Goal: Task Accomplishment & Management: Manage account settings

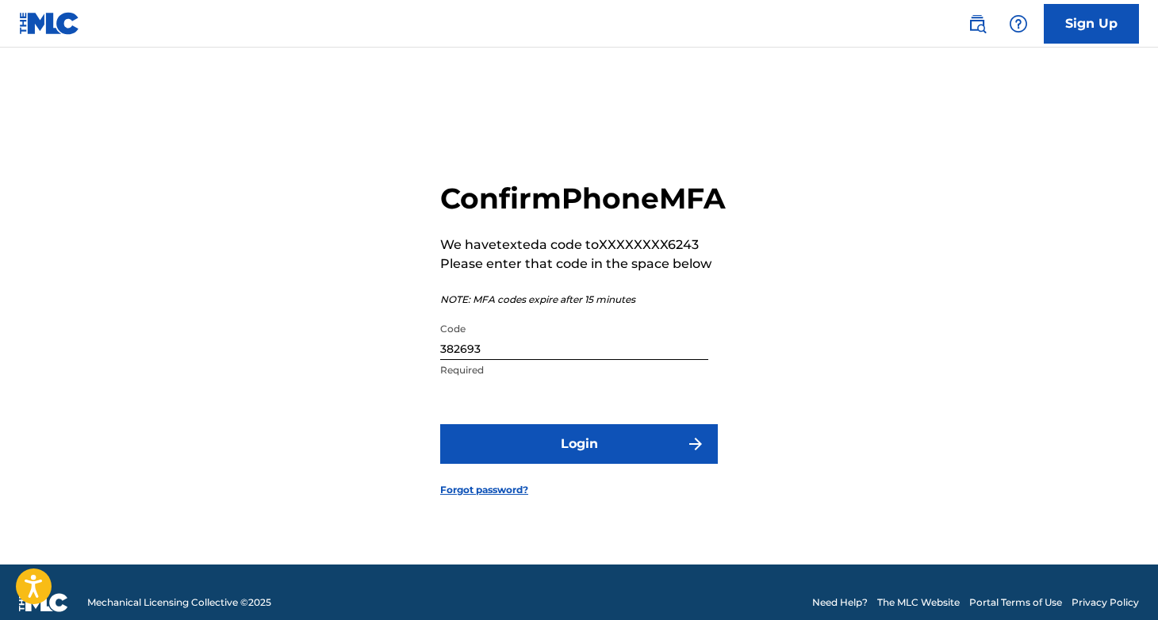
click at [611, 453] on button "Login" at bounding box center [579, 444] width 278 height 40
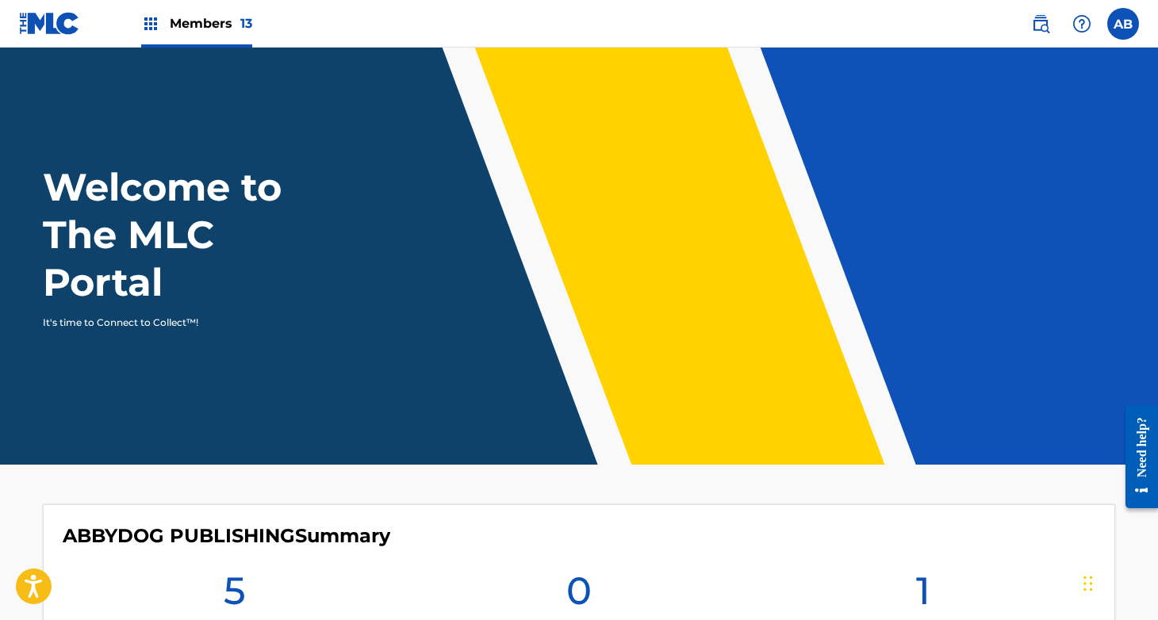
click at [151, 12] on div "Members 13" at bounding box center [196, 23] width 111 height 47
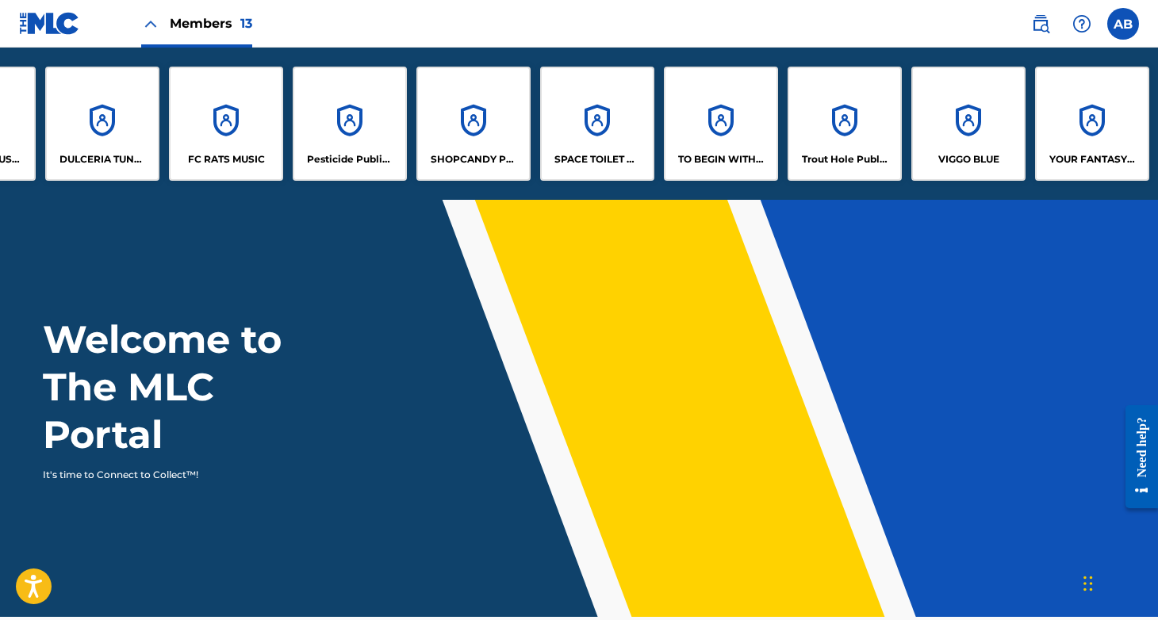
scroll to position [0, 472]
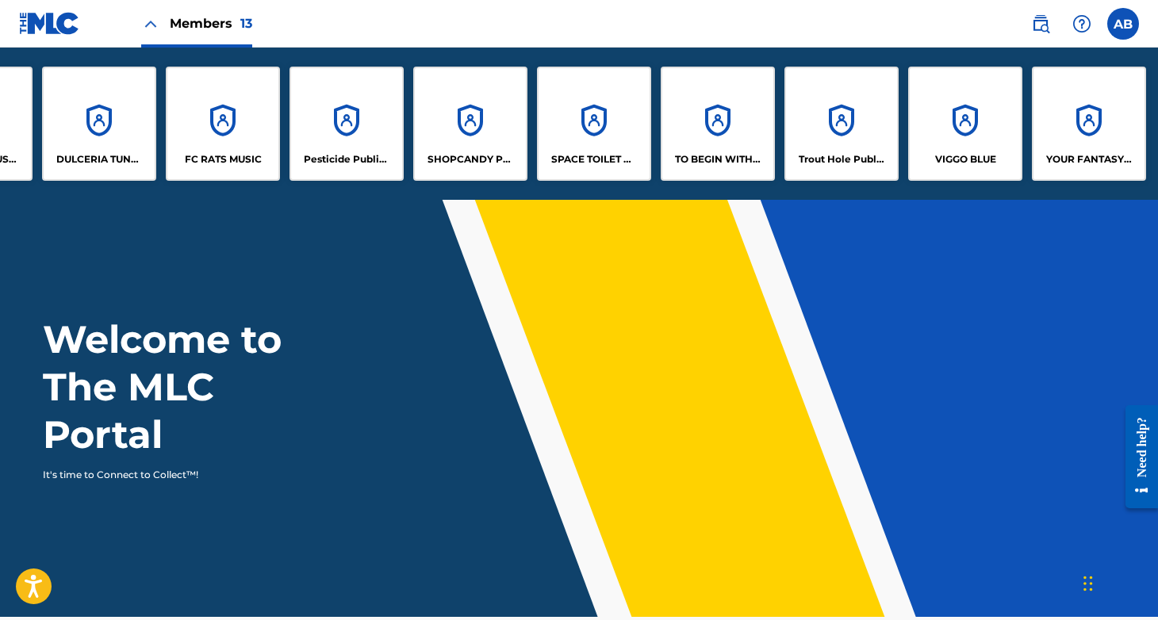
click at [742, 115] on div "TO BEGIN WITH PUBLISHING" at bounding box center [718, 124] width 114 height 114
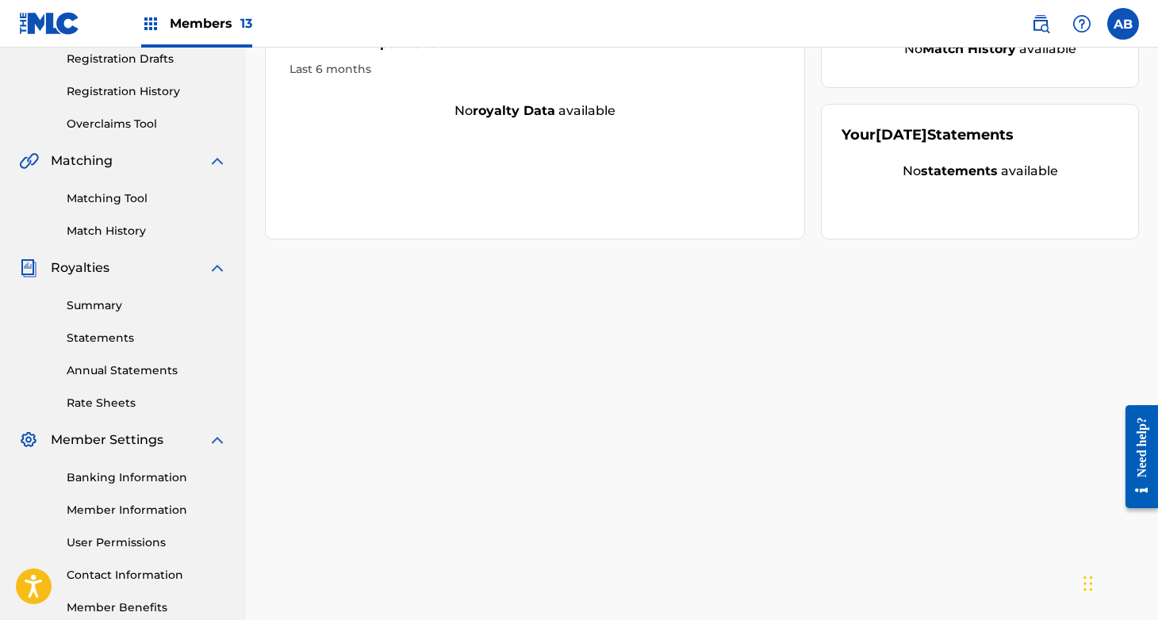
scroll to position [285, 0]
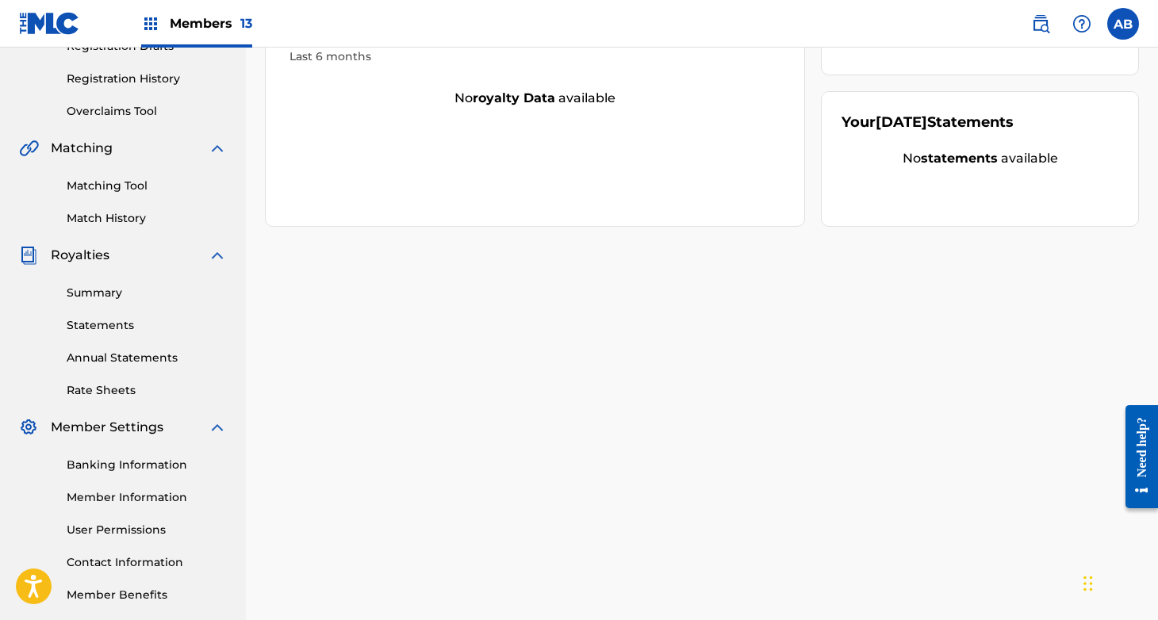
click at [104, 467] on link "Banking Information" at bounding box center [147, 465] width 160 height 17
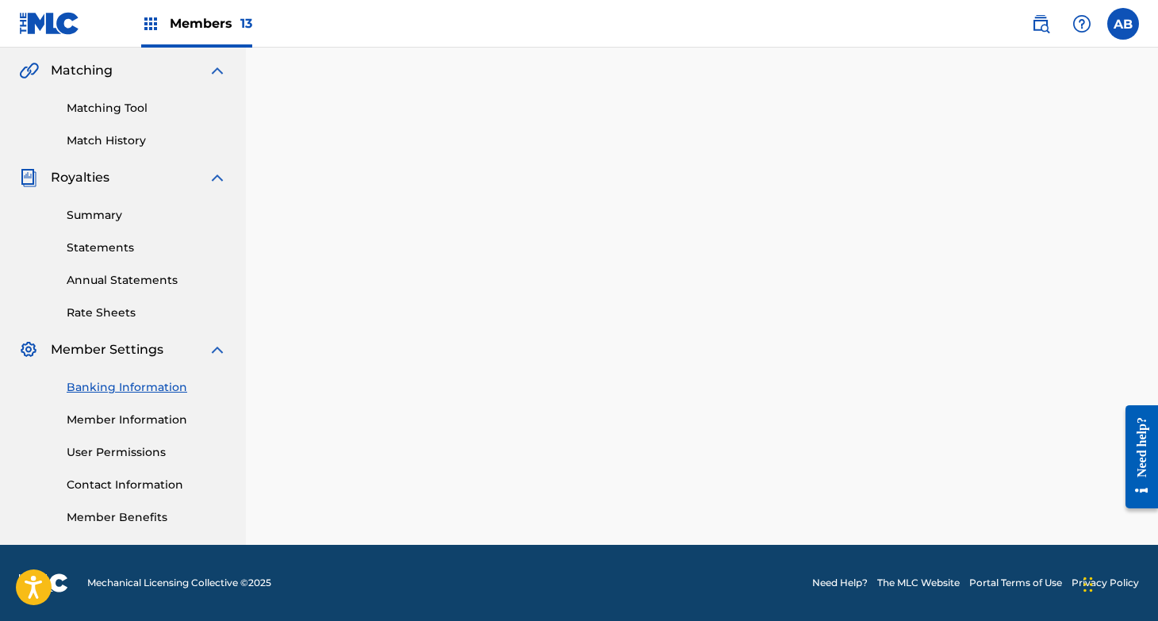
scroll to position [362, 0]
click at [123, 391] on link "Banking Information" at bounding box center [147, 387] width 160 height 17
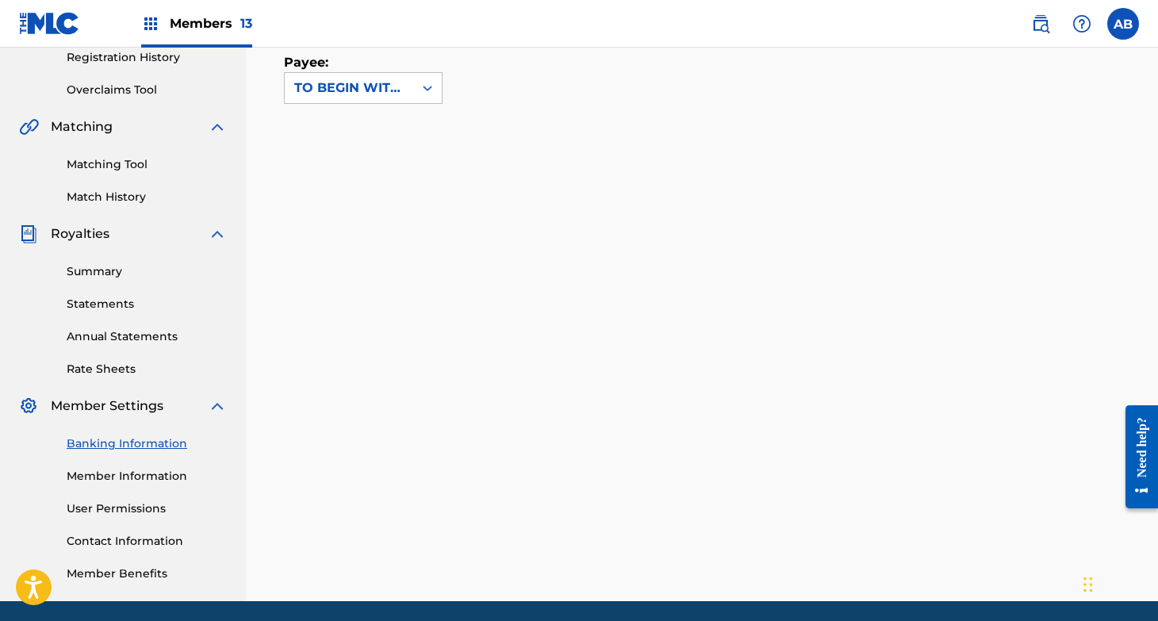
scroll to position [315, 0]
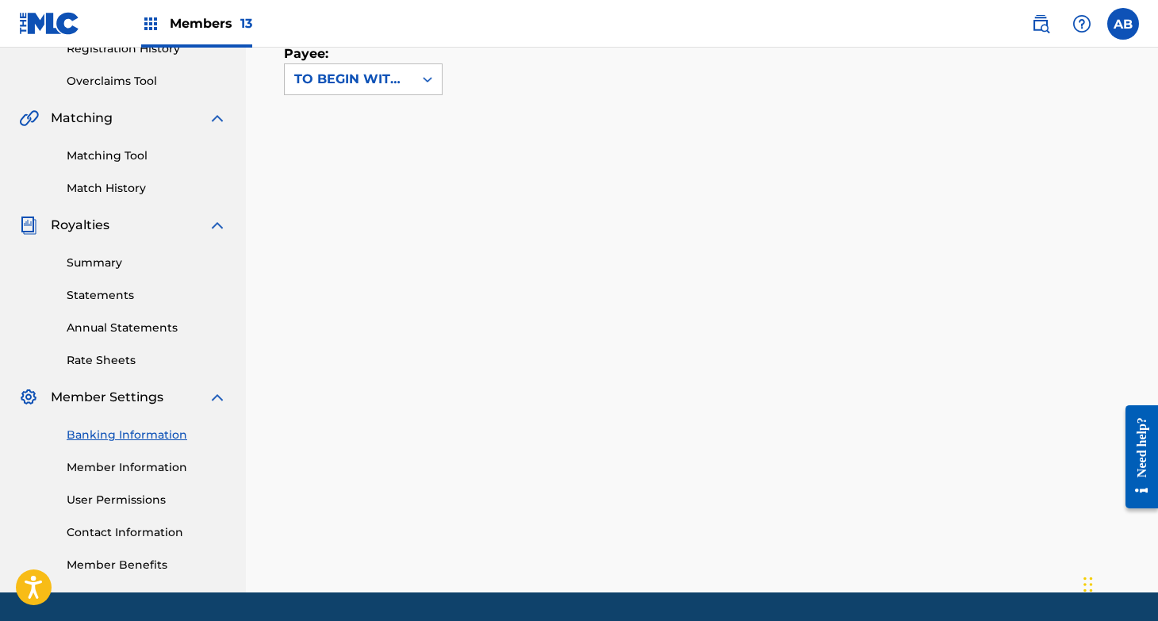
click at [114, 471] on link "Member Information" at bounding box center [147, 467] width 160 height 17
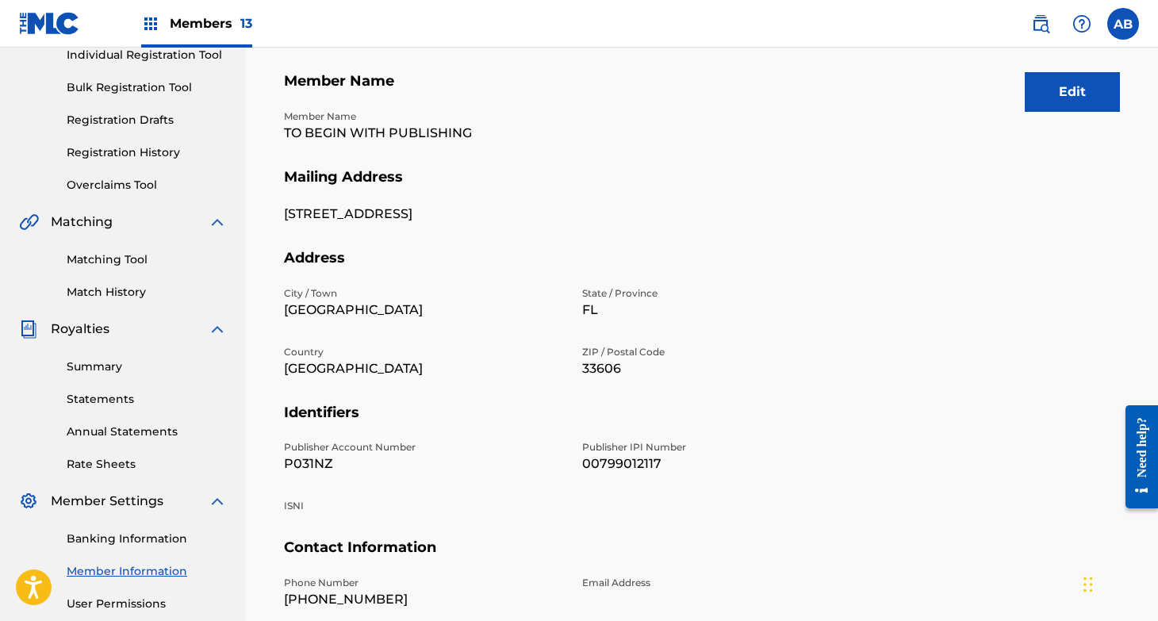
scroll to position [211, 0]
click at [1072, 102] on button "Edit" at bounding box center [1072, 92] width 95 height 40
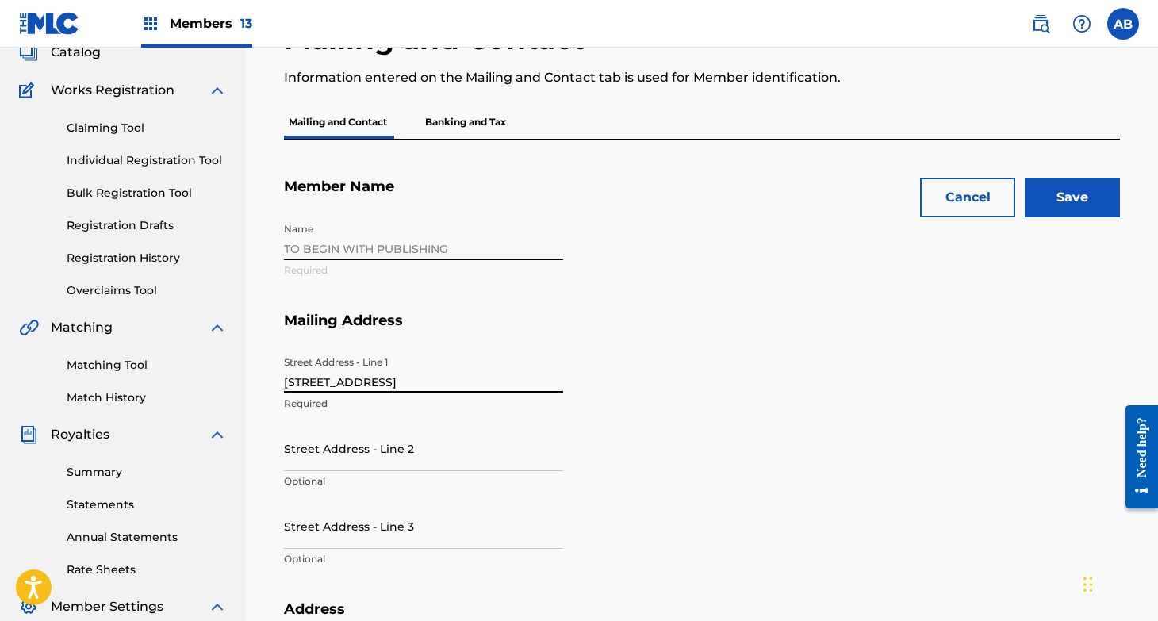
type input "[STREET_ADDRESS]"
click at [1060, 184] on input "Save" at bounding box center [1072, 198] width 95 height 40
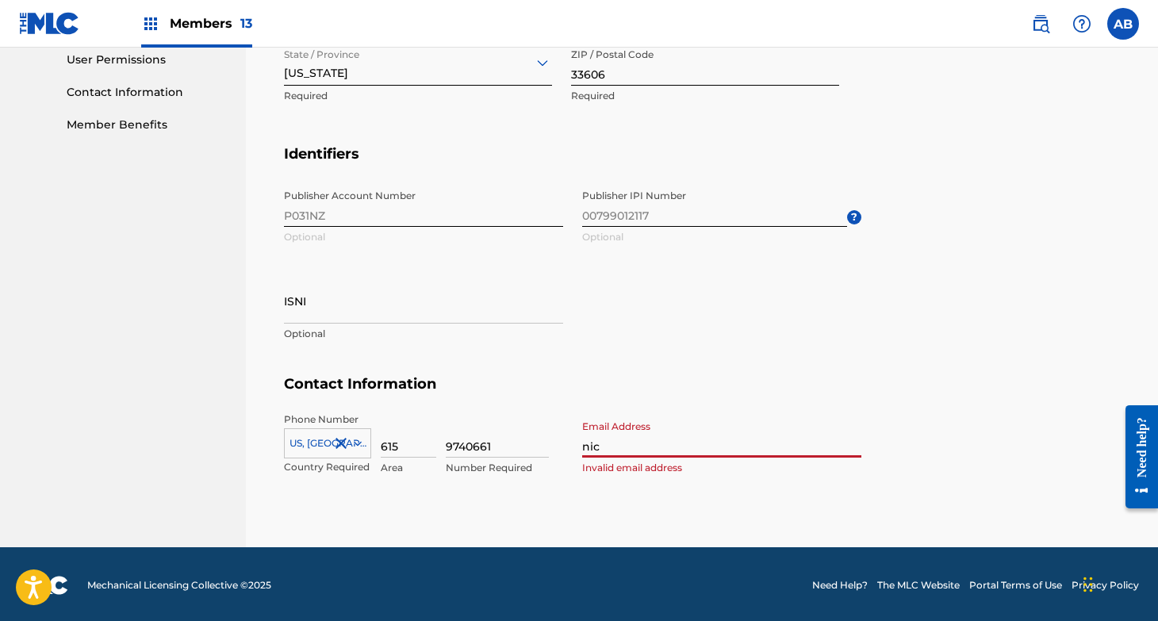
type input "[PERSON_NAME]"
type input "[PERSON_NAME][EMAIL_ADDRESS][DOMAIN_NAME]"
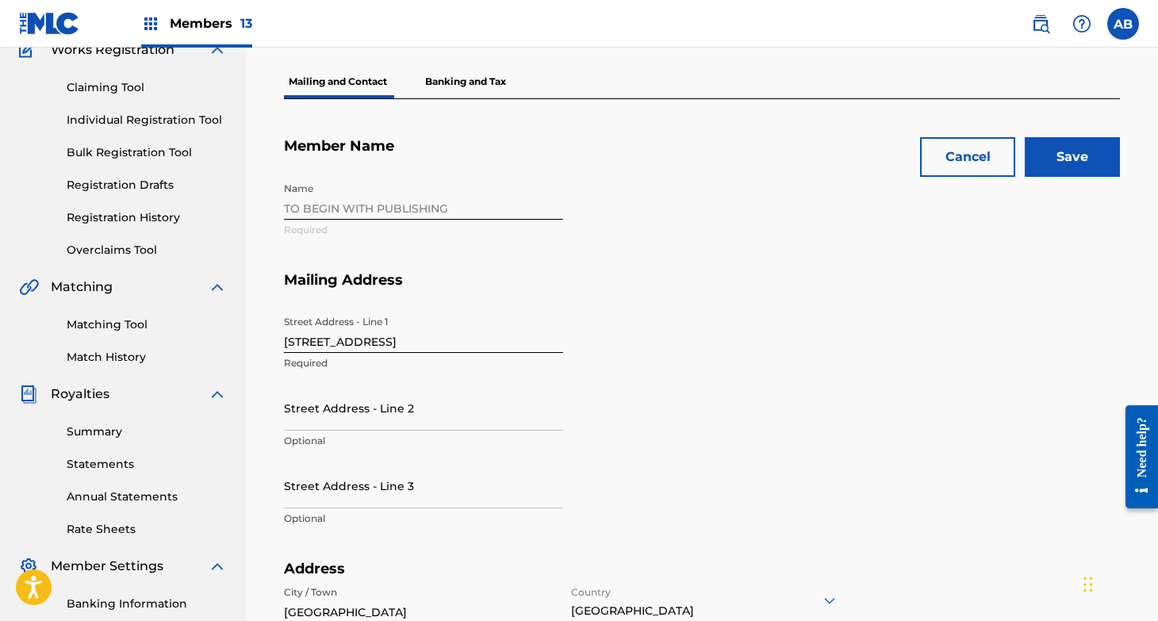
scroll to position [106, 0]
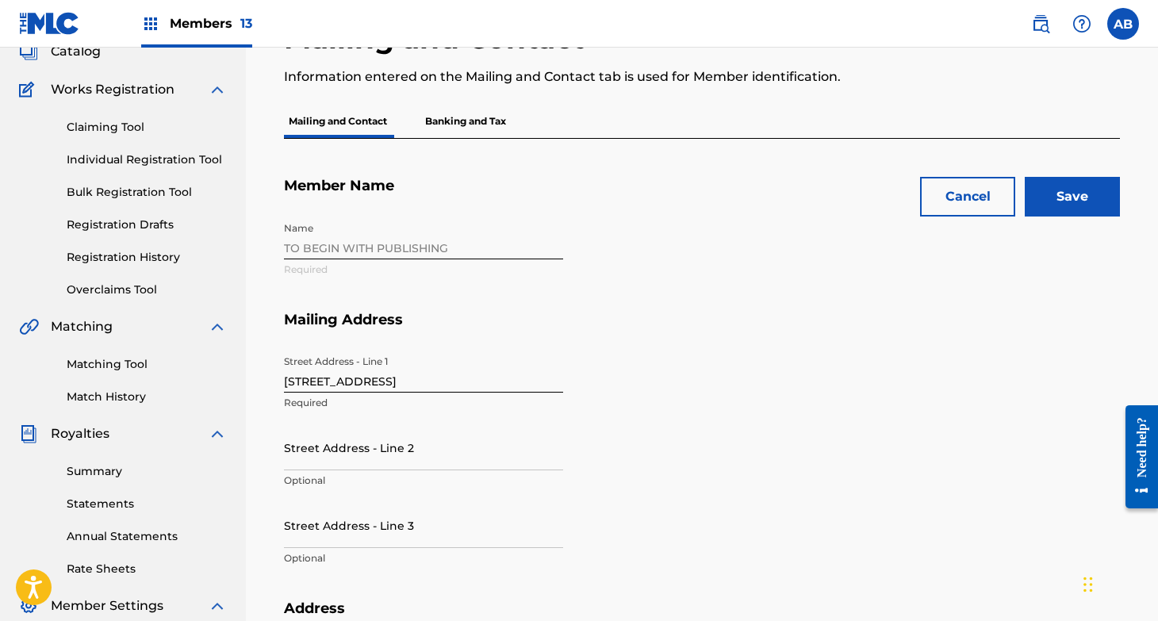
click at [1079, 199] on input "Save" at bounding box center [1072, 197] width 95 height 40
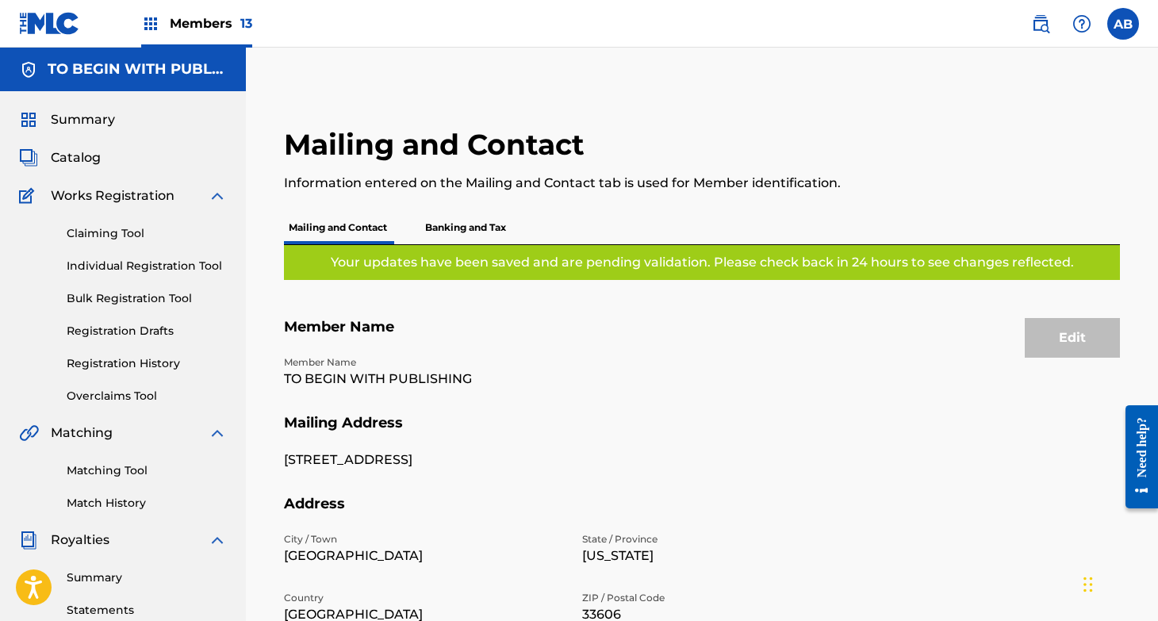
scroll to position [0, 0]
click at [64, 160] on span "Catalog" at bounding box center [76, 157] width 50 height 19
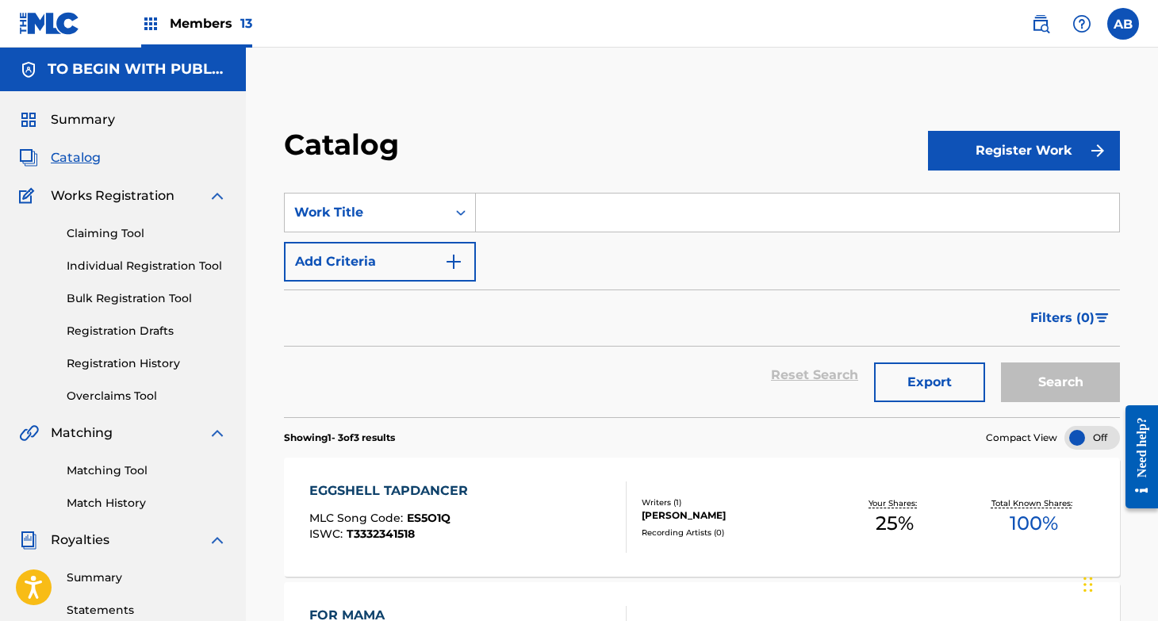
click at [138, 364] on link "Registration History" at bounding box center [147, 363] width 160 height 17
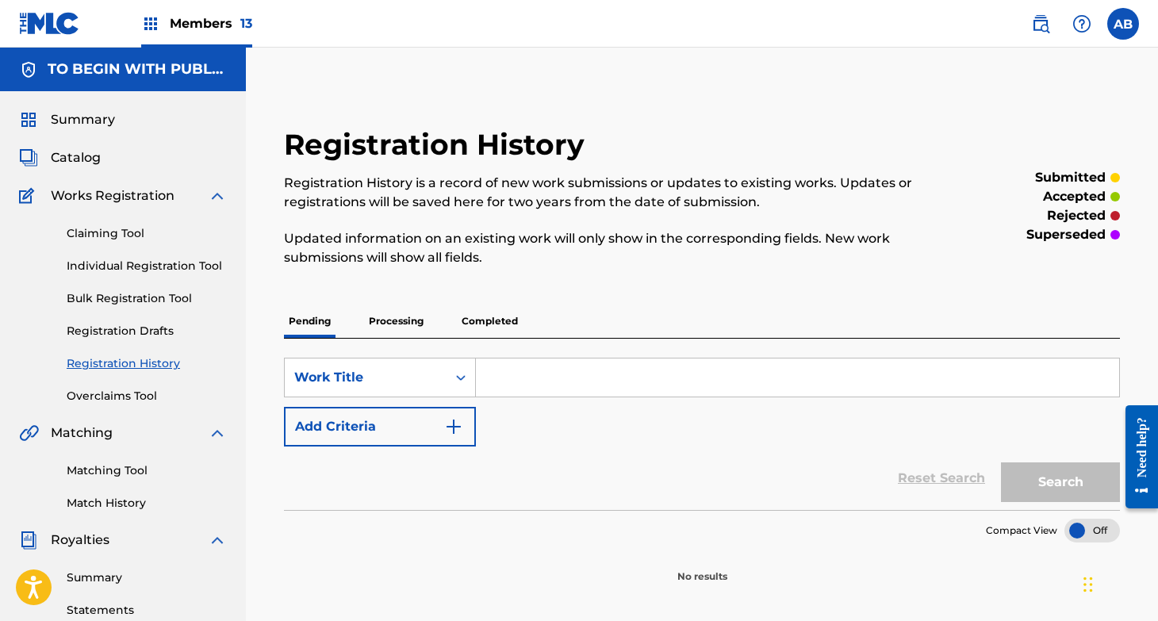
click at [393, 325] on p "Processing" at bounding box center [396, 321] width 64 height 33
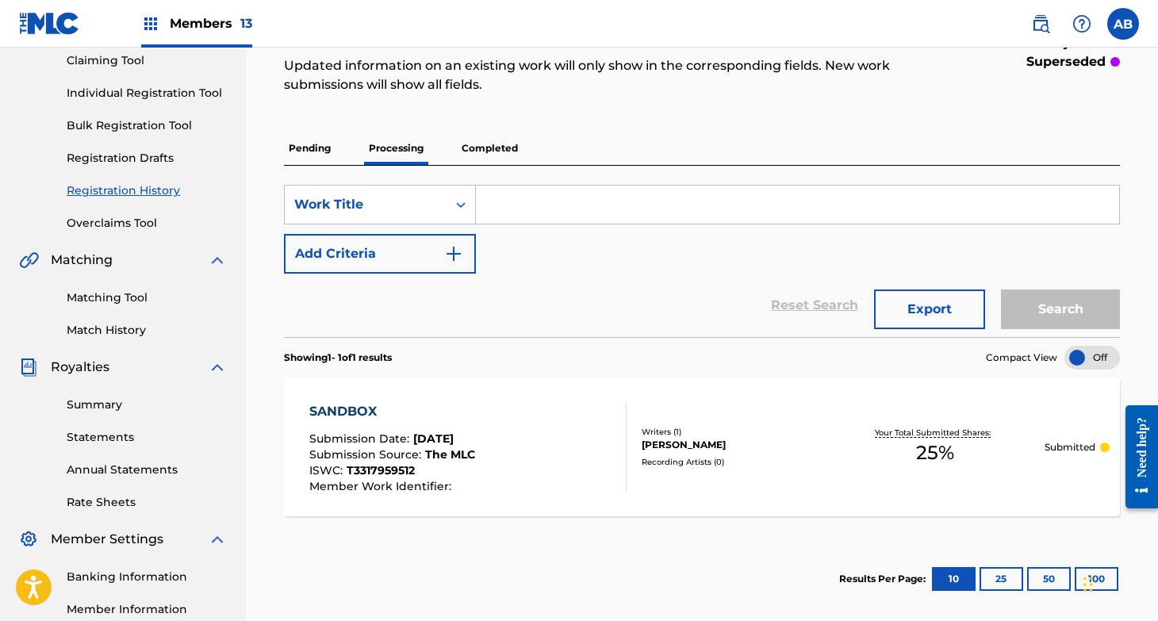
scroll to position [174, 0]
